Goal: Task Accomplishment & Management: Complete application form

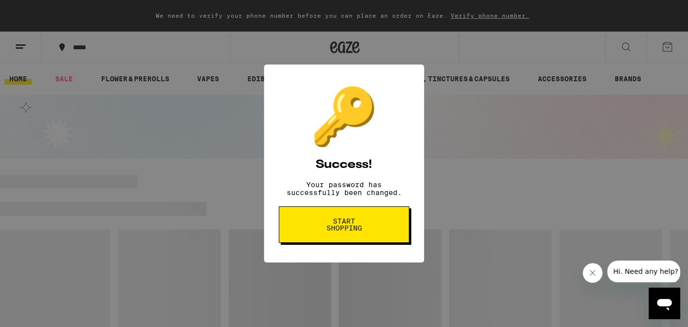
click at [342, 237] on button "Start shopping" at bounding box center [344, 224] width 131 height 36
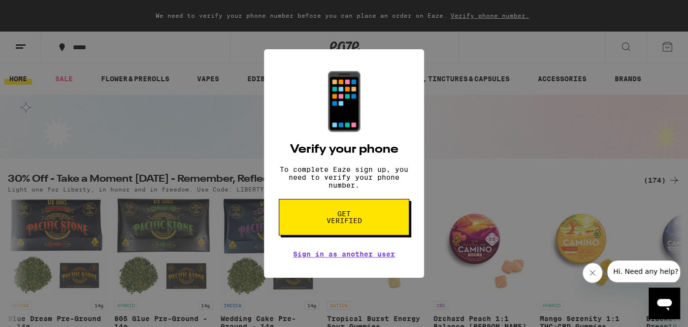
click at [221, 239] on div "📱 Verify your phone To complete Eaze sign up, you need to verify your phone num…" at bounding box center [344, 163] width 688 height 327
click at [428, 106] on div "📱 Verify your phone To complete Eaze sign up, you need to verify your phone num…" at bounding box center [344, 163] width 688 height 327
click at [352, 223] on span "Get verified" at bounding box center [344, 217] width 51 height 14
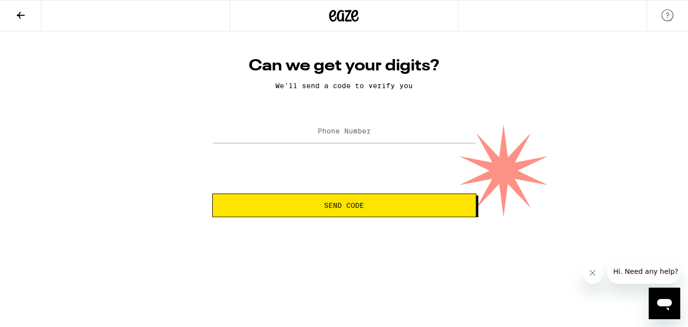
click at [360, 130] on label "Phone Number" at bounding box center [344, 131] width 53 height 8
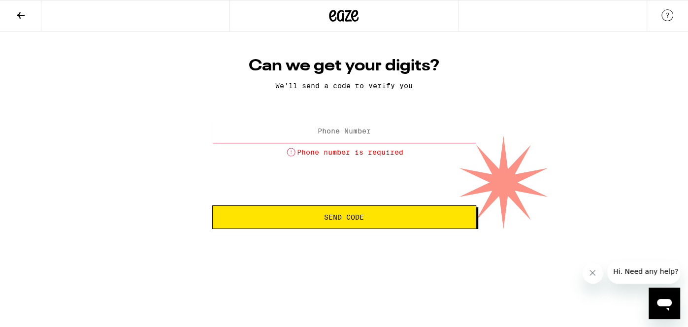
click at [307, 139] on input "Phone Number" at bounding box center [344, 132] width 264 height 22
type input "[PHONE_NUMBER]"
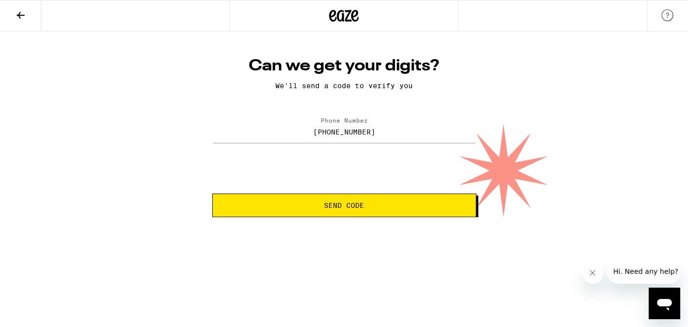
click at [335, 213] on button "Send Code" at bounding box center [344, 206] width 264 height 24
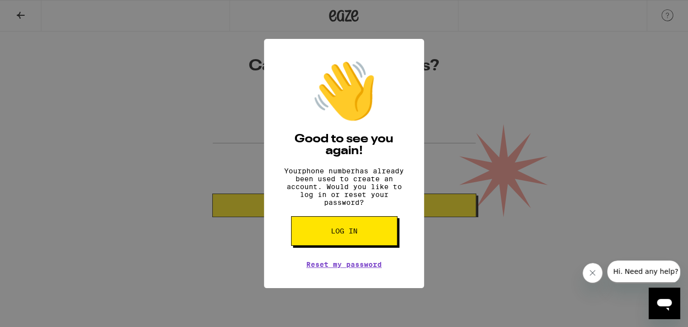
click at [196, 96] on div "👋 Good to see you again! Your phone number has already been used to create an a…" at bounding box center [344, 163] width 688 height 327
